Goal: Learn about a topic

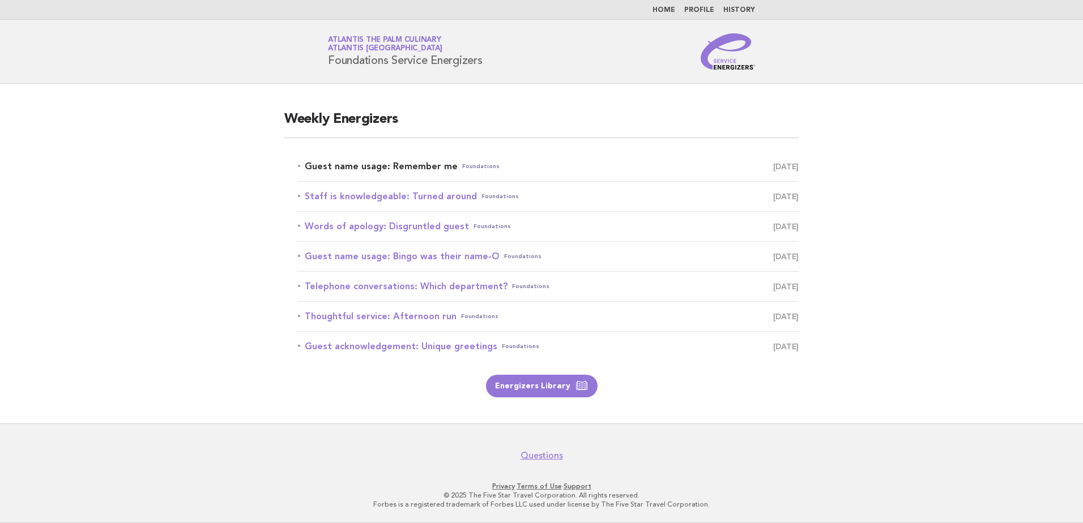
click at [373, 163] on link "Guest name usage: Remember me Foundations October 9" at bounding box center [548, 167] width 501 height 16
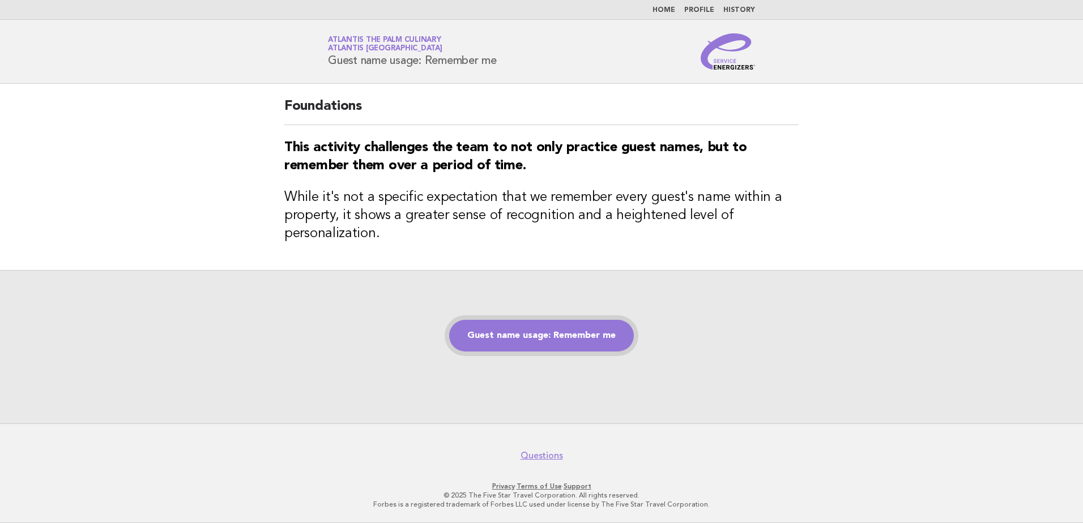
click at [513, 343] on link "Guest name usage: Remember me" at bounding box center [541, 336] width 185 height 32
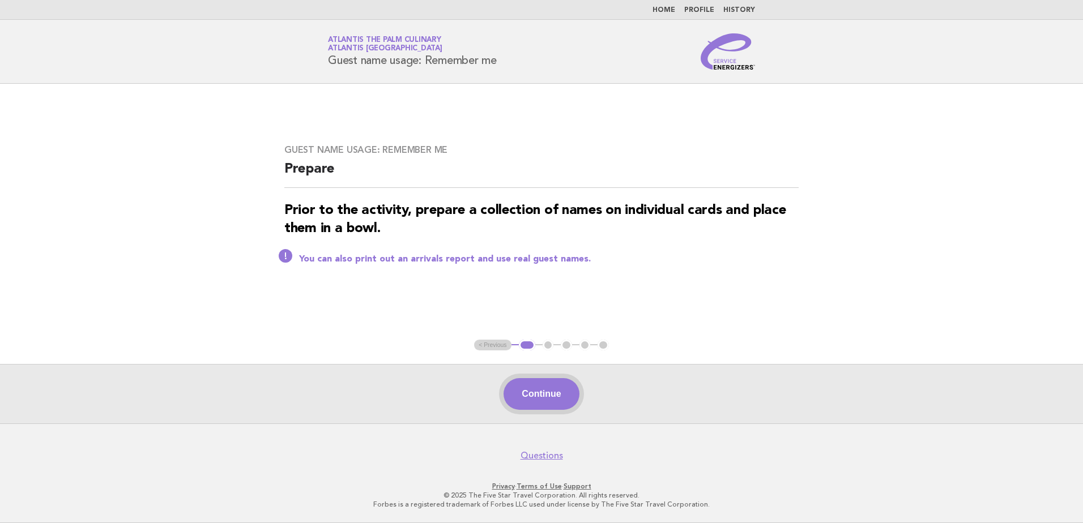
click at [537, 388] on button "Continue" at bounding box center [540, 394] width 75 height 32
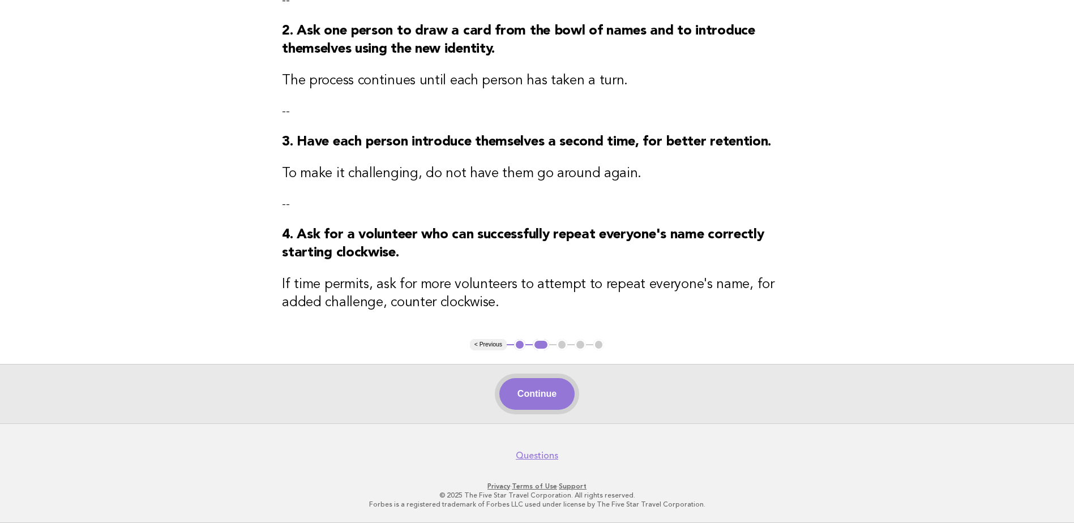
click at [552, 402] on button "Continue" at bounding box center [536, 394] width 75 height 32
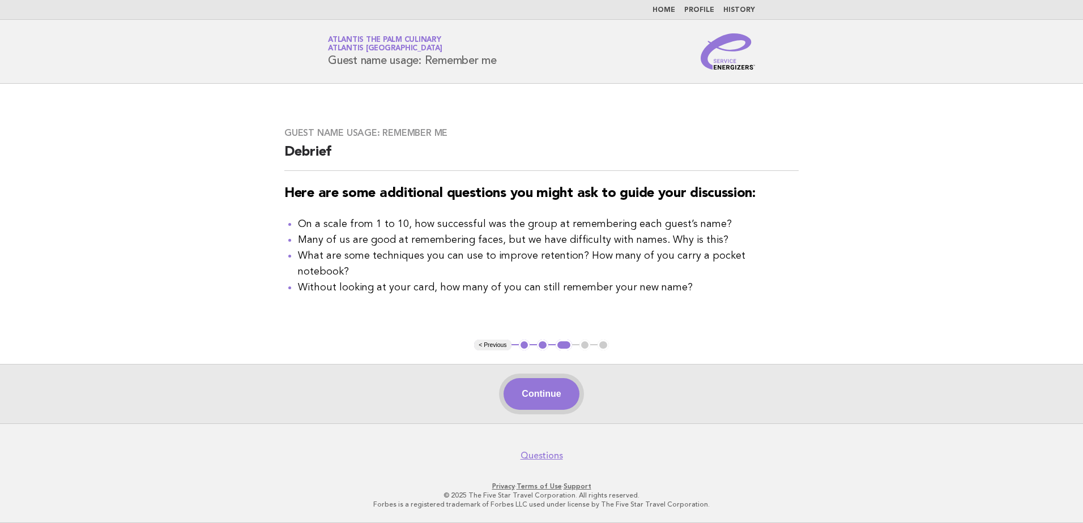
click at [553, 387] on button "Continue" at bounding box center [540, 394] width 75 height 32
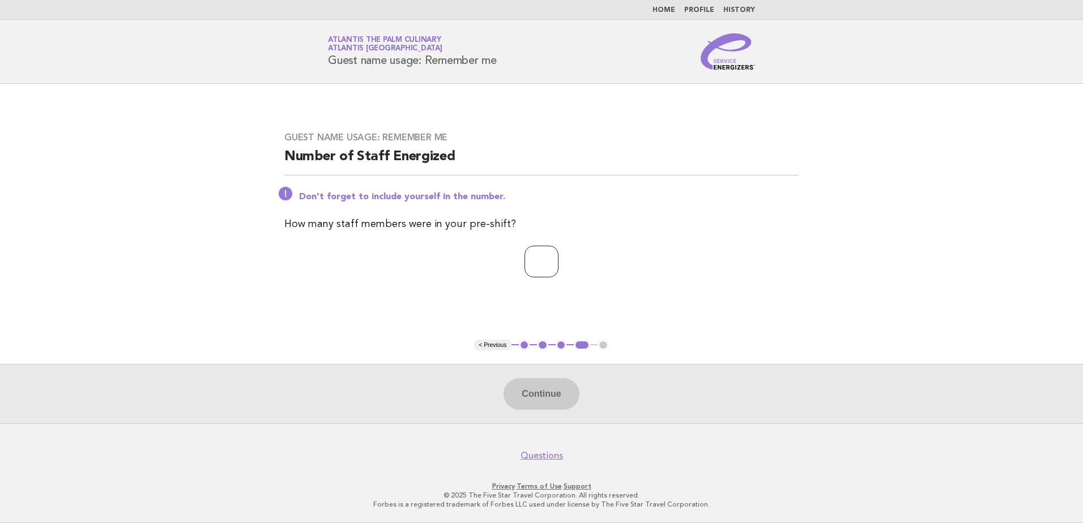
click at [524, 254] on input "number" at bounding box center [541, 262] width 34 height 32
type input "**"
click at [540, 383] on button "Continue" at bounding box center [540, 394] width 75 height 32
